Goal: Transaction & Acquisition: Purchase product/service

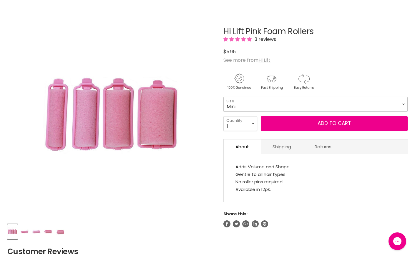
click at [402, 104] on select "Mini Small Medium Large" at bounding box center [315, 104] width 184 height 15
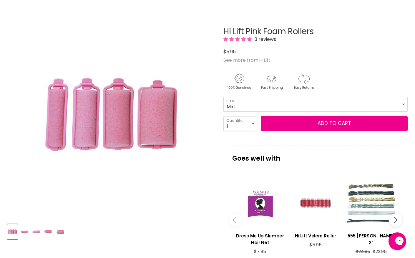
click at [253, 147] on p "Goes well with" at bounding box center [315, 155] width 166 height 19
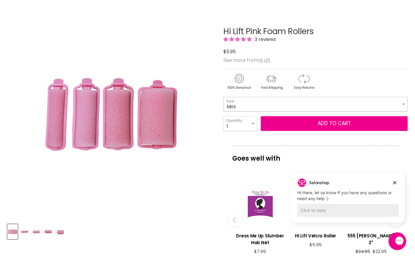
drag, startPoint x: 399, startPoint y: 104, endPoint x: 386, endPoint y: 105, distance: 13.0
click at [399, 104] on select "Mini Small Medium Large" at bounding box center [315, 104] width 184 height 15
click at [223, 97] on select "Mini Small Medium Large" at bounding box center [315, 104] width 184 height 15
select select "Large"
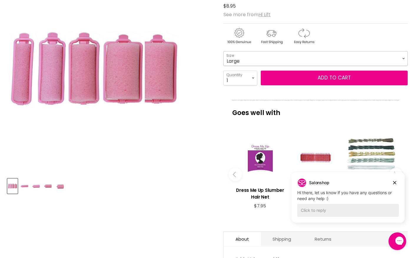
scroll to position [118, 0]
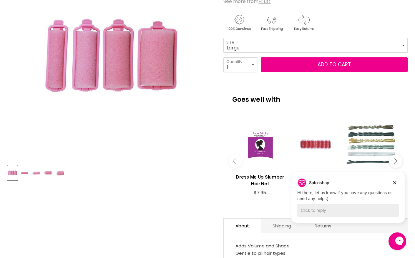
click at [26, 172] on img "Product thumbnails" at bounding box center [24, 173] width 9 height 14
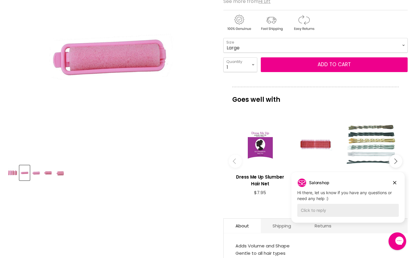
click at [38, 174] on img "Product thumbnails" at bounding box center [36, 173] width 9 height 14
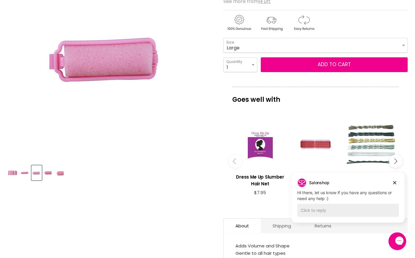
click at [47, 173] on img "Product thumbnails" at bounding box center [48, 173] width 9 height 14
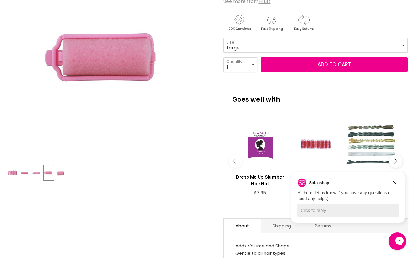
click at [64, 174] on img "Product thumbnails" at bounding box center [60, 173] width 9 height 14
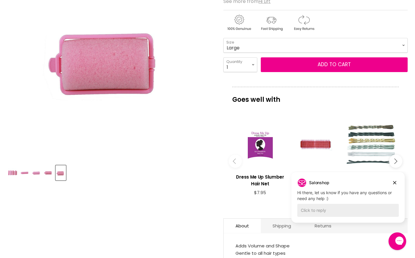
click at [13, 173] on img "Product thumbnails" at bounding box center [12, 173] width 9 height 14
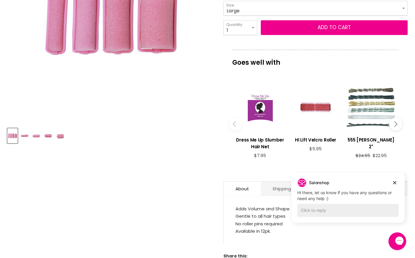
scroll to position [147, 0]
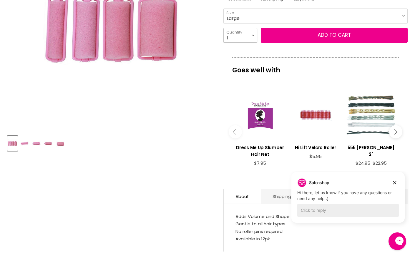
click at [253, 35] on select "1 2 3 4 5 6 7 8 9 10+" at bounding box center [240, 35] width 34 height 15
select select "2"
click at [223, 28] on select "1 2 3 4 5 6 7 8 9 10+" at bounding box center [240, 35] width 34 height 15
type input "2"
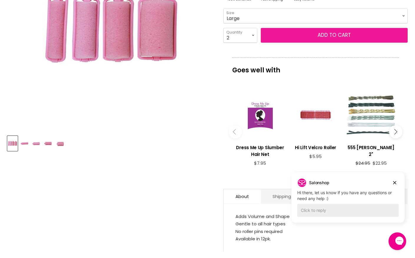
click at [298, 35] on button "Add to cart" at bounding box center [333, 35] width 147 height 15
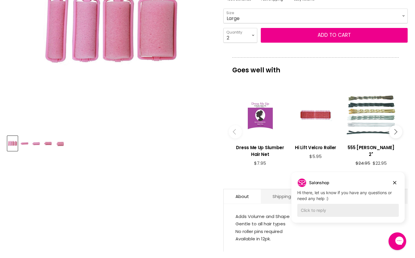
click at [256, 114] on div "Main content" at bounding box center [260, 115] width 50 height 50
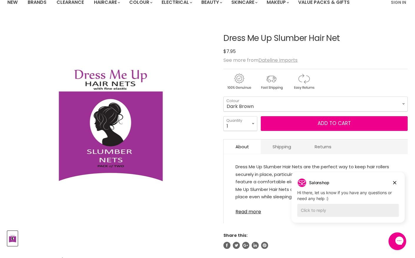
scroll to position [59, 0]
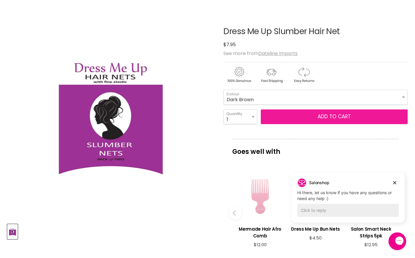
click at [328, 114] on span "Add to cart" at bounding box center [333, 116] width 33 height 7
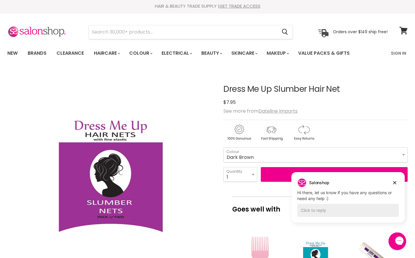
scroll to position [0, 0]
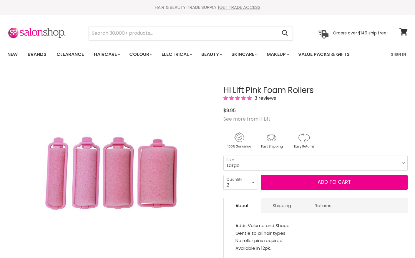
select select "2"
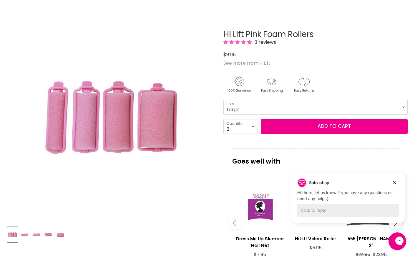
scroll to position [97, 0]
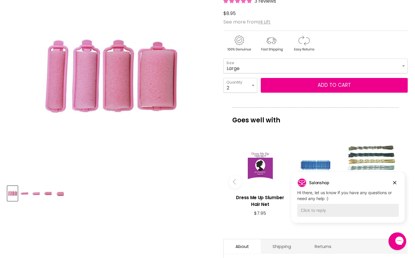
click at [317, 163] on div "Main content" at bounding box center [315, 165] width 50 height 50
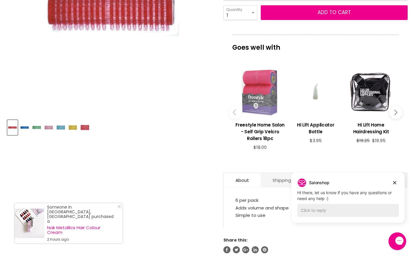
scroll to position [118, 0]
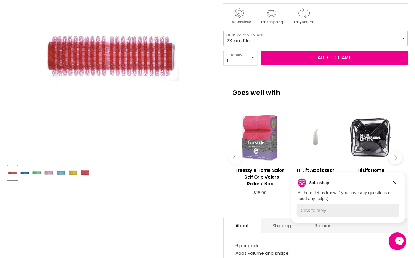
click at [403, 39] on select "28mm Blue 56mm Blue 66mm Yellow 20mm Green 40mm Blue 32mm Yellow 13mm Red 25mm …" at bounding box center [315, 38] width 184 height 15
click at [223, 31] on select "28mm Blue 56mm Blue 66mm Yellow 20mm Green 40mm Blue 32mm Yellow 13mm Red 25mm …" at bounding box center [315, 38] width 184 height 15
select select "66mm Yellow"
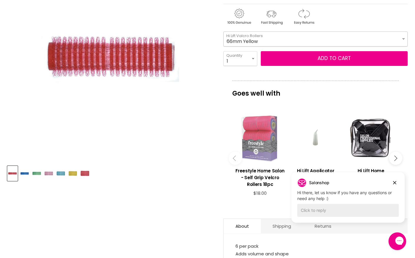
scroll to position [118, 0]
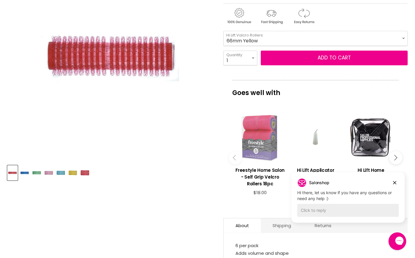
click at [259, 139] on div "Main content" at bounding box center [260, 138] width 50 height 50
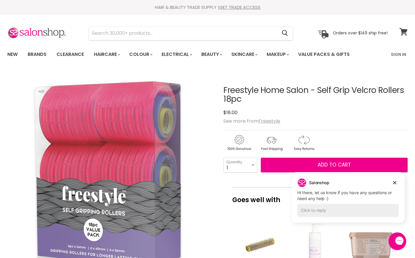
click at [402, 29] on icon at bounding box center [403, 32] width 8 height 8
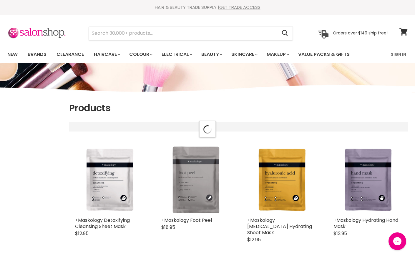
select select "title-ascending"
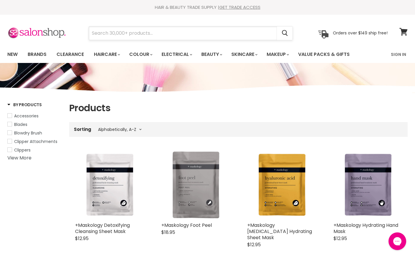
click at [115, 34] on input "Search" at bounding box center [183, 33] width 188 height 14
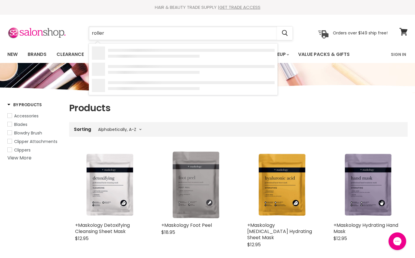
type input "rollers"
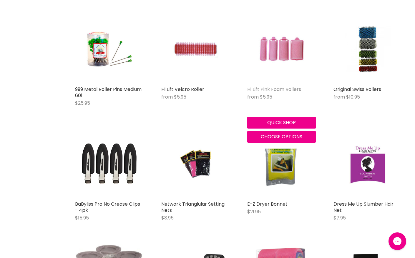
scroll to position [235, 0]
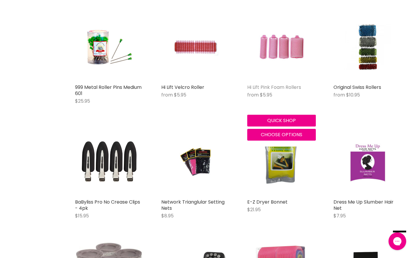
click at [264, 87] on link "Hi Lift Pink Foam Rollers" at bounding box center [274, 87] width 54 height 7
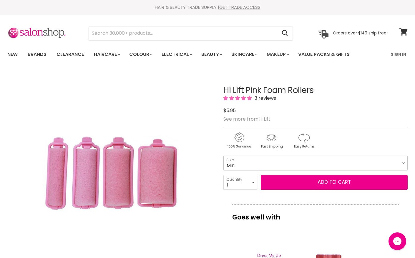
click at [327, 163] on select "Mini Small Medium Large" at bounding box center [315, 163] width 184 height 15
click at [223, 156] on select "Mini Small Medium Large" at bounding box center [315, 163] width 184 height 15
select select "Large"
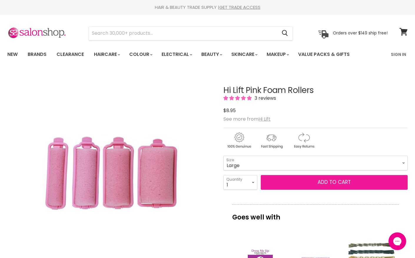
click at [307, 183] on button "Add to cart" at bounding box center [333, 182] width 147 height 15
click at [307, 179] on button "Add to cart" at bounding box center [333, 182] width 147 height 15
